Goal: Task Accomplishment & Management: Complete application form

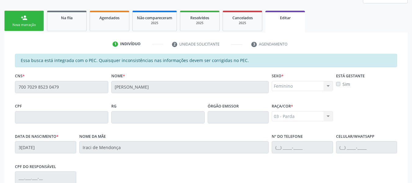
scroll to position [89, 0]
click at [64, 18] on span "Na fila" at bounding box center [67, 17] width 12 height 5
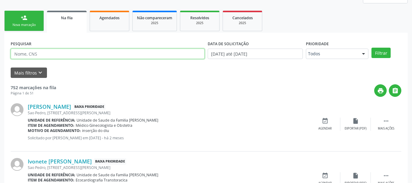
click at [31, 52] on input "text" at bounding box center [108, 54] width 194 height 10
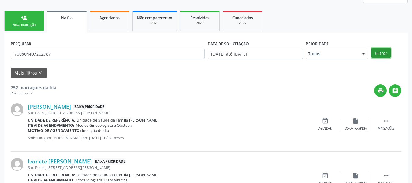
click at [378, 52] on button "Filtrar" at bounding box center [381, 53] width 19 height 10
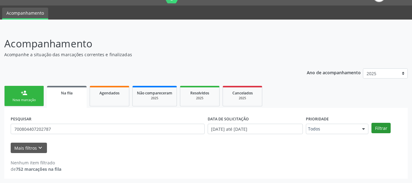
scroll to position [14, 0]
click at [378, 52] on header "Acompanhamento Acompanhe a situação das marcações correntes e finalizadas Relat…" at bounding box center [206, 47] width 404 height 22
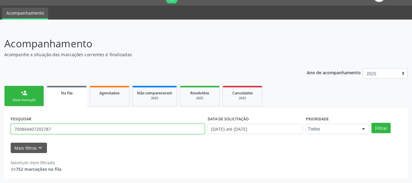
click at [60, 130] on input "700804407202787" at bounding box center [108, 129] width 194 height 10
type input "7"
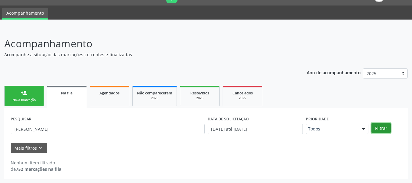
click at [380, 128] on button "Filtrar" at bounding box center [381, 128] width 19 height 10
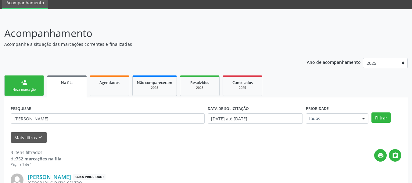
scroll to position [0, 0]
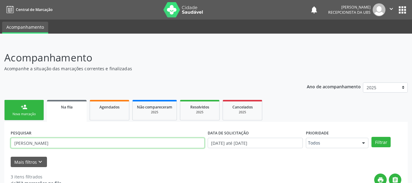
click at [70, 143] on input "[PERSON_NAME]" at bounding box center [108, 143] width 194 height 10
type input "B"
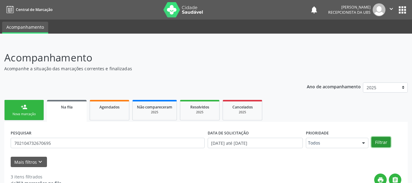
click at [383, 142] on button "Filtrar" at bounding box center [381, 142] width 19 height 10
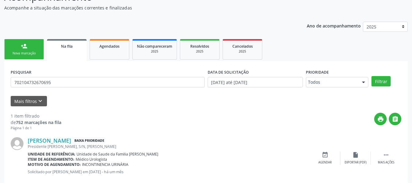
scroll to position [61, 0]
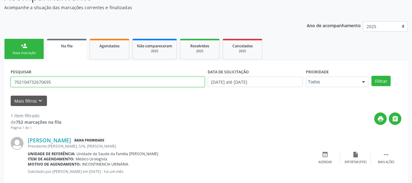
click at [57, 83] on input "702104732670695" at bounding box center [108, 82] width 194 height 10
type input "7"
type input "706404687973884"
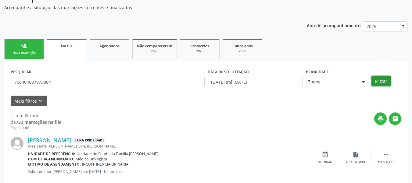
click at [381, 81] on button "Filtrar" at bounding box center [381, 81] width 19 height 10
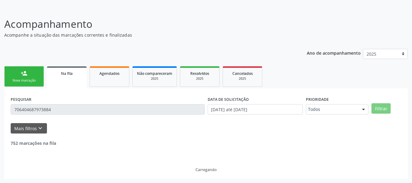
scroll to position [34, 0]
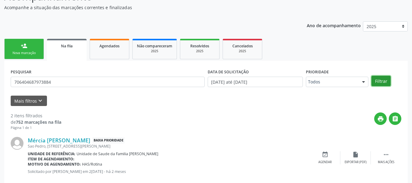
click at [381, 81] on button "Filtrar" at bounding box center [381, 81] width 19 height 10
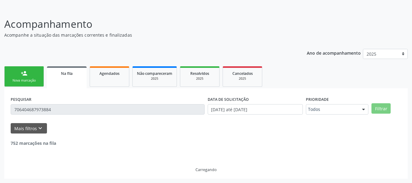
scroll to position [61, 0]
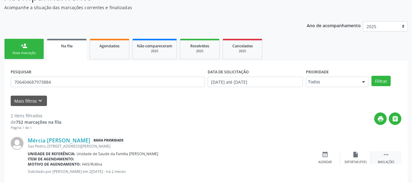
click at [386, 155] on icon "" at bounding box center [386, 154] width 7 height 7
click at [353, 158] on div "edit Editar" at bounding box center [356, 157] width 31 height 13
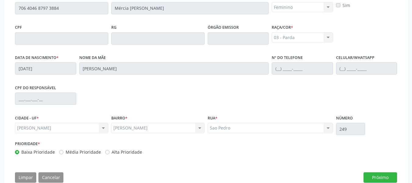
scroll to position [179, 0]
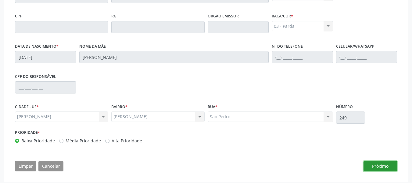
click at [386, 165] on button "Próximo" at bounding box center [381, 166] width 34 height 10
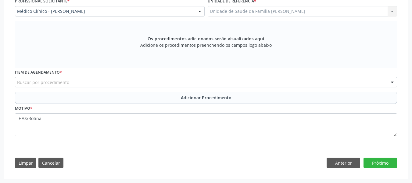
scroll to position [170, 0]
click at [386, 165] on button "Próximo" at bounding box center [381, 162] width 34 height 10
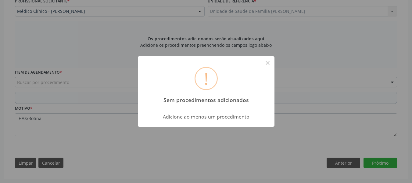
click at [386, 165] on div "! Sem procedimentos adicionados × Adicione ao menos um procedimento OK Cancel" at bounding box center [206, 91] width 412 height 183
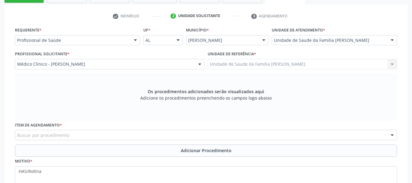
scroll to position [101, 0]
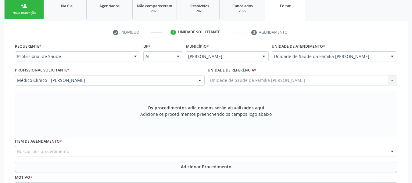
click at [23, 5] on div "person_add" at bounding box center [24, 5] width 7 height 7
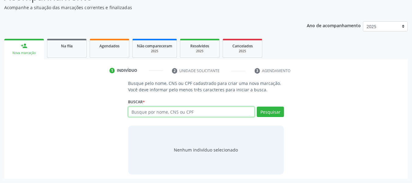
click at [139, 111] on input "text" at bounding box center [191, 112] width 127 height 10
type input "706404687973884"
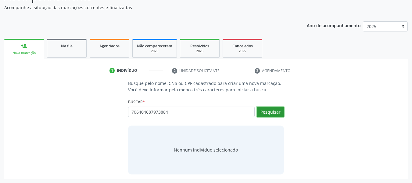
click at [271, 112] on button "Pesquisar" at bounding box center [270, 112] width 27 height 10
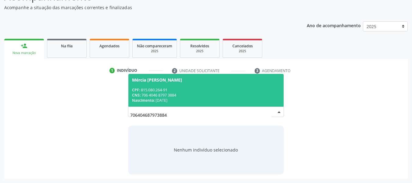
click at [163, 97] on div "CNS: 706 4046 8797 3884" at bounding box center [206, 94] width 148 height 5
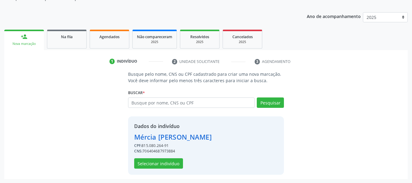
scroll to position [70, 0]
click at [161, 164] on button "Selecionar indivíduo" at bounding box center [158, 163] width 49 height 10
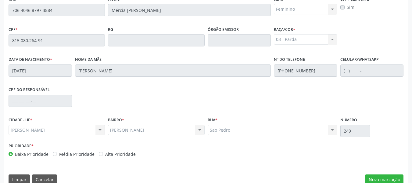
scroll to position [174, 0]
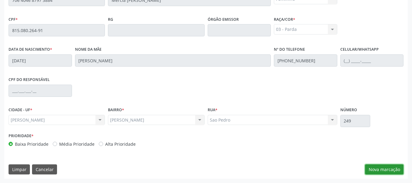
click at [389, 168] on button "Nova marcação" at bounding box center [384, 169] width 38 height 10
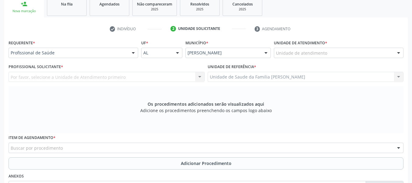
scroll to position [101, 0]
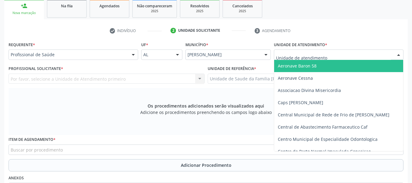
click at [379, 51] on div at bounding box center [339, 54] width 130 height 10
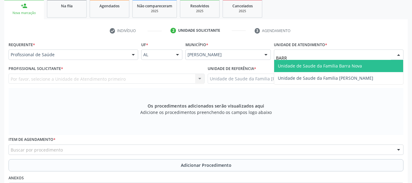
type input "BARRO"
click at [335, 64] on span "Unidade de Saude da Familia [PERSON_NAME]" at bounding box center [326, 66] width 96 height 6
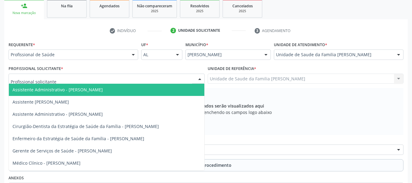
click at [199, 77] on div at bounding box center [199, 79] width 9 height 10
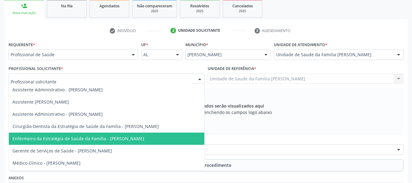
click at [143, 136] on span "Enfermeiro da Estratégia de Saúde da Família - [PERSON_NAME]" at bounding box center [79, 138] width 132 height 6
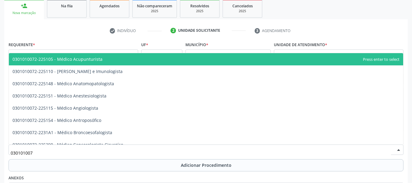
type input "0301010072"
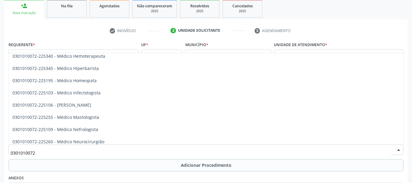
scroll to position [391, 0]
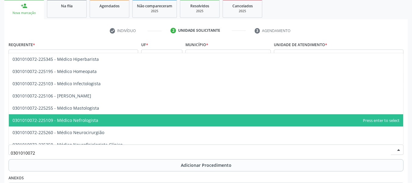
click at [117, 121] on span "0301010072-225109 - Médico Nefrologista" at bounding box center [206, 120] width 395 height 12
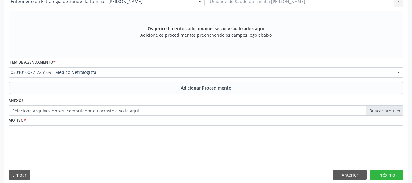
scroll to position [184, 0]
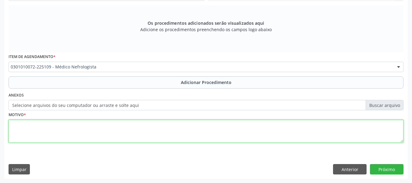
click at [46, 132] on textarea at bounding box center [206, 131] width 395 height 23
type textarea "CÓLICA NEFRÉTICA NÃO ESPÉCIFICA"
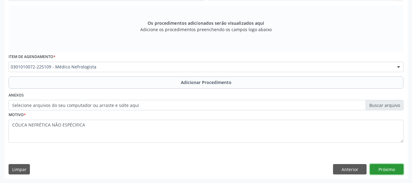
click at [384, 168] on button "Próximo" at bounding box center [387, 169] width 34 height 10
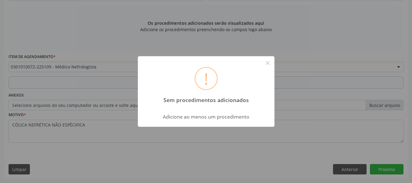
click at [276, 148] on div "! Sem procedimentos adicionados × Adicione ao menos um procedimento OK Cancel" at bounding box center [206, 91] width 412 height 183
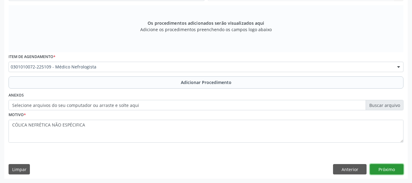
click at [276, 148] on div "Motivo * CÓLICA NEFRÉTICA NÃO ESPÉCIFICA" at bounding box center [206, 130] width 398 height 41
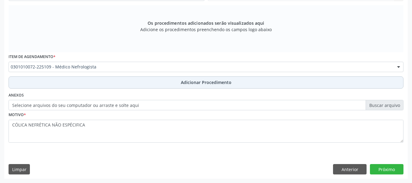
click at [210, 81] on span "Adicionar Procedimento" at bounding box center [206, 82] width 51 height 6
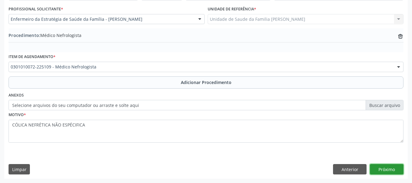
click at [388, 167] on button "Próximo" at bounding box center [387, 169] width 34 height 10
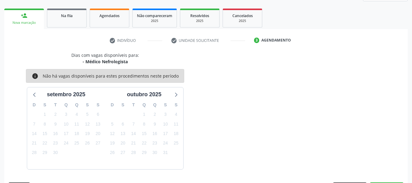
scroll to position [109, 0]
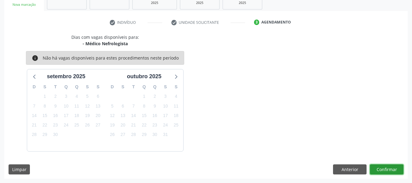
click at [385, 167] on button "Confirmar" at bounding box center [387, 169] width 34 height 10
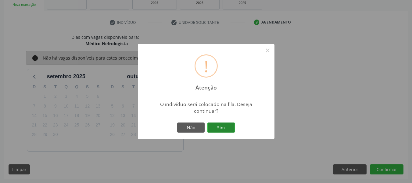
click at [226, 126] on button "Sim" at bounding box center [221, 127] width 27 height 10
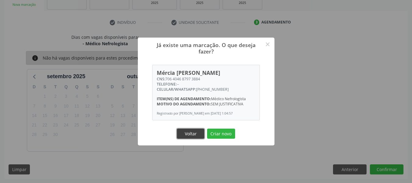
click at [194, 135] on button "Voltar" at bounding box center [190, 133] width 27 height 10
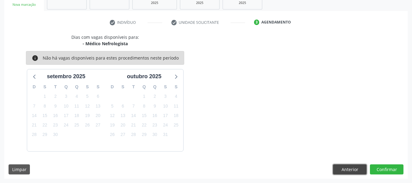
click at [348, 171] on button "Anterior" at bounding box center [350, 169] width 34 height 10
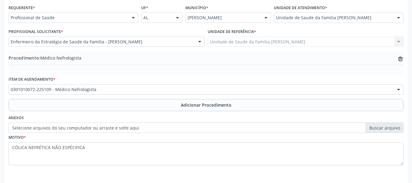
scroll to position [161, 0]
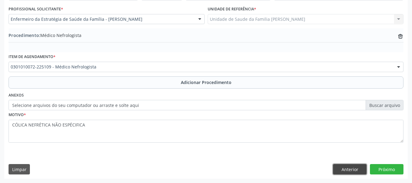
click at [351, 168] on button "Anterior" at bounding box center [350, 169] width 34 height 10
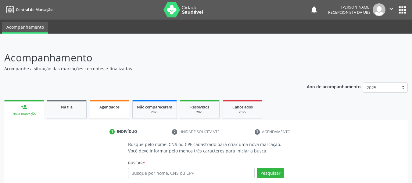
click at [111, 109] on span "Agendados" at bounding box center [109, 106] width 20 height 5
select select "8"
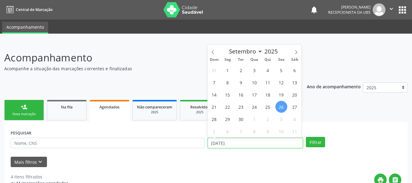
click at [214, 141] on input "26/09/2025" at bounding box center [256, 143] width 96 height 10
click at [228, 69] on span "1" at bounding box center [228, 70] width 12 height 12
type input "01/09/2025"
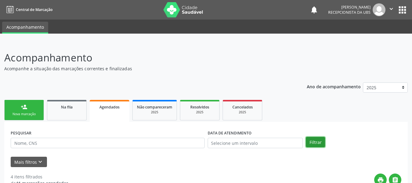
click at [316, 141] on button "Filtrar" at bounding box center [315, 142] width 19 height 10
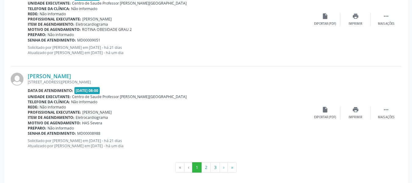
scroll to position [1429, 0]
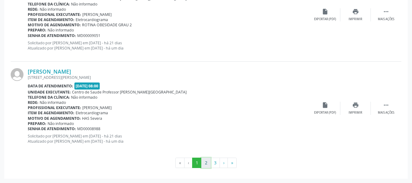
click at [206, 162] on button "2" at bounding box center [205, 162] width 9 height 10
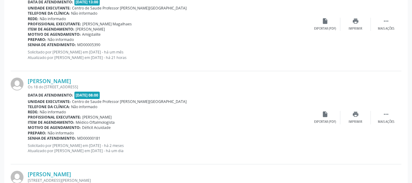
scroll to position [1140, 0]
click at [340, 123] on div "insert_drive_file Exportar (PDF)" at bounding box center [325, 116] width 31 height 13
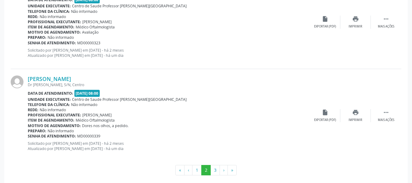
scroll to position [1429, 0]
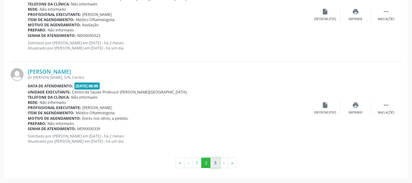
click at [215, 163] on button "3" at bounding box center [215, 162] width 9 height 10
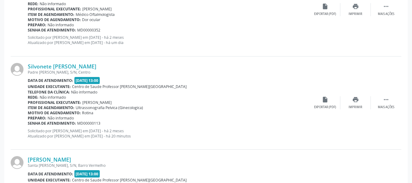
scroll to position [414, 0]
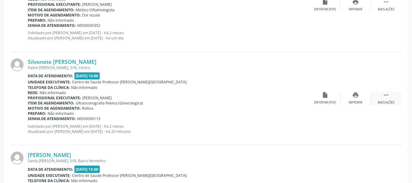
click at [388, 94] on icon "" at bounding box center [386, 95] width 7 height 7
click at [357, 95] on icon "edit" at bounding box center [355, 95] width 7 height 7
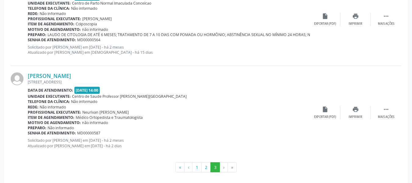
scroll to position [1043, 0]
